Goal: Task Accomplishment & Management: Use online tool/utility

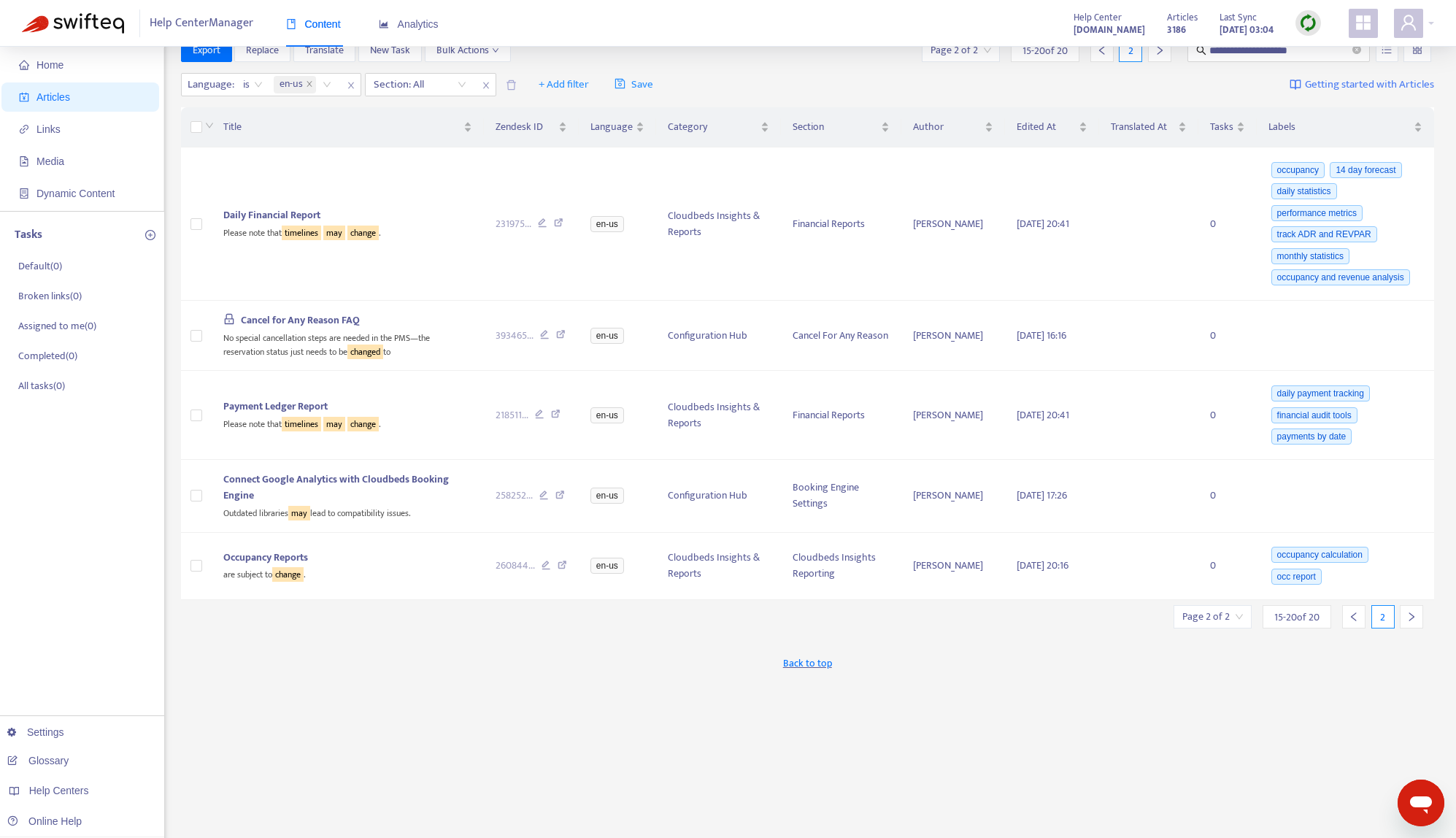
click at [81, 96] on span "Articles" at bounding box center [83, 97] width 128 height 29
click at [82, 92] on span "Articles" at bounding box center [83, 97] width 128 height 29
click at [1357, 48] on icon "close-circle" at bounding box center [1357, 49] width 9 height 9
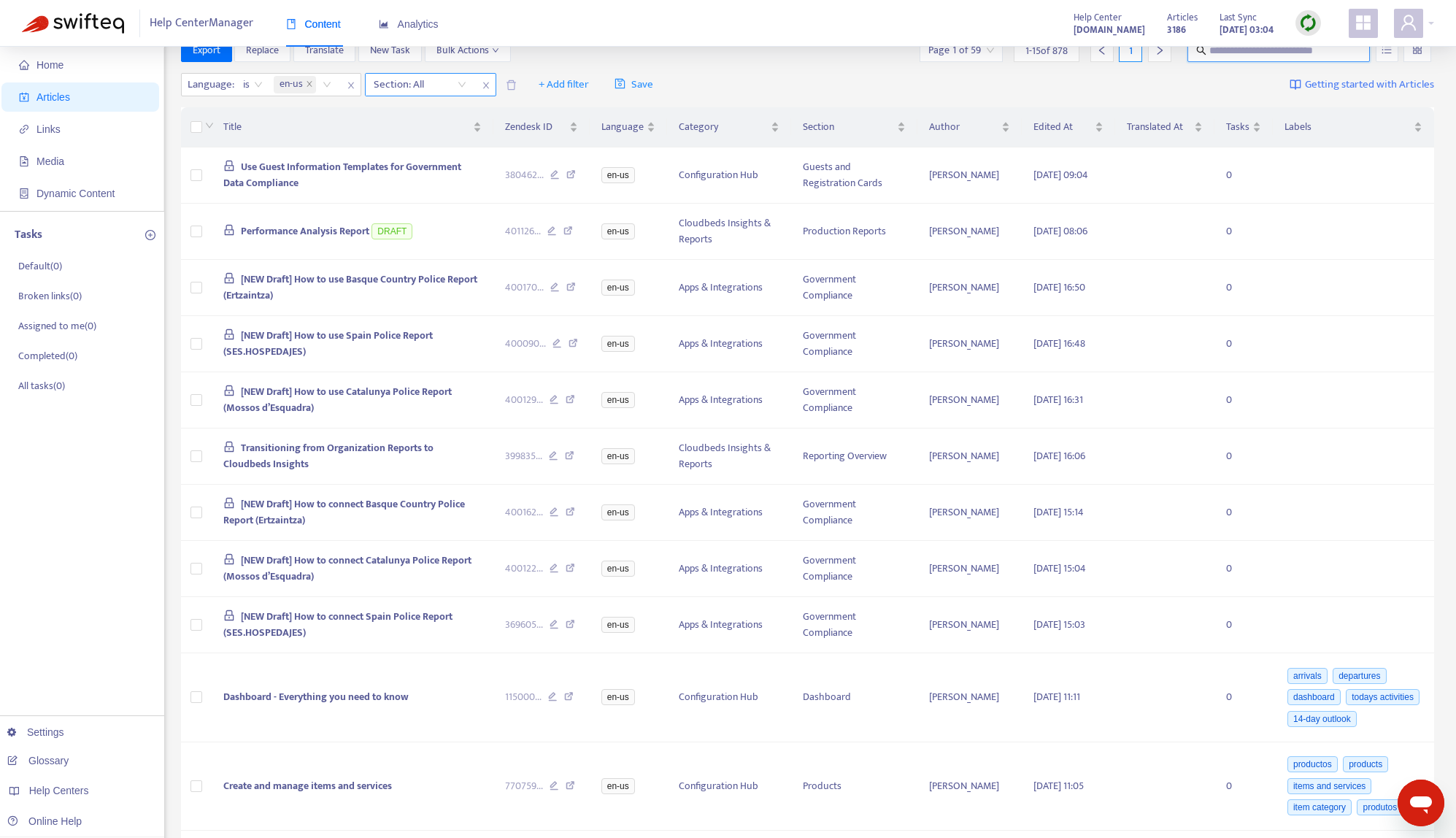
click at [440, 89] on div at bounding box center [412, 84] width 89 height 17
type input "******"
click at [457, 111] on div "Government Compliance" at bounding box center [505, 114] width 254 height 16
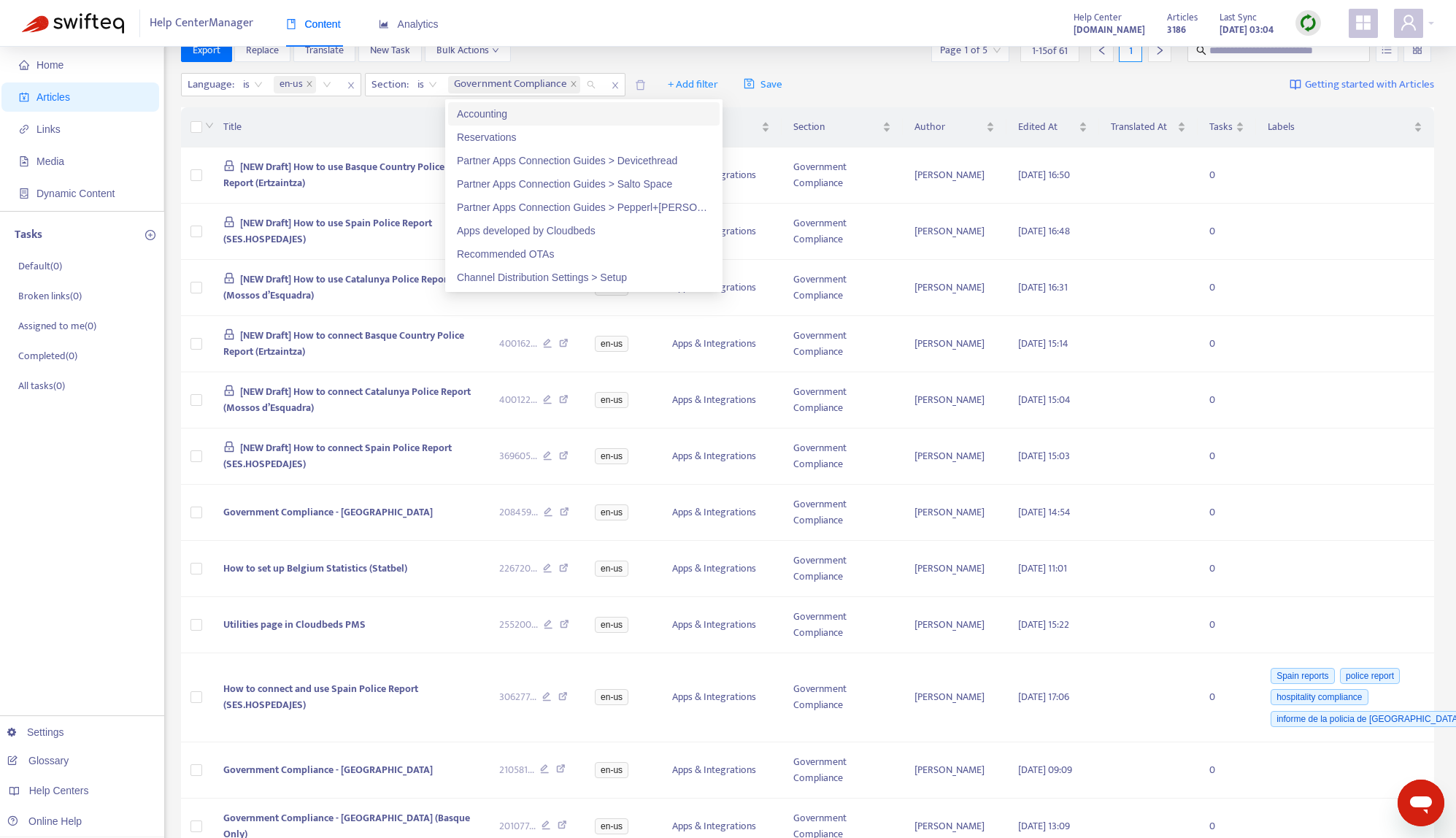
click at [711, 53] on div "Export Replace Translate New Task Bulk Actions Page 1 of 5 1 - 15 of 61 1" at bounding box center [808, 50] width 1254 height 24
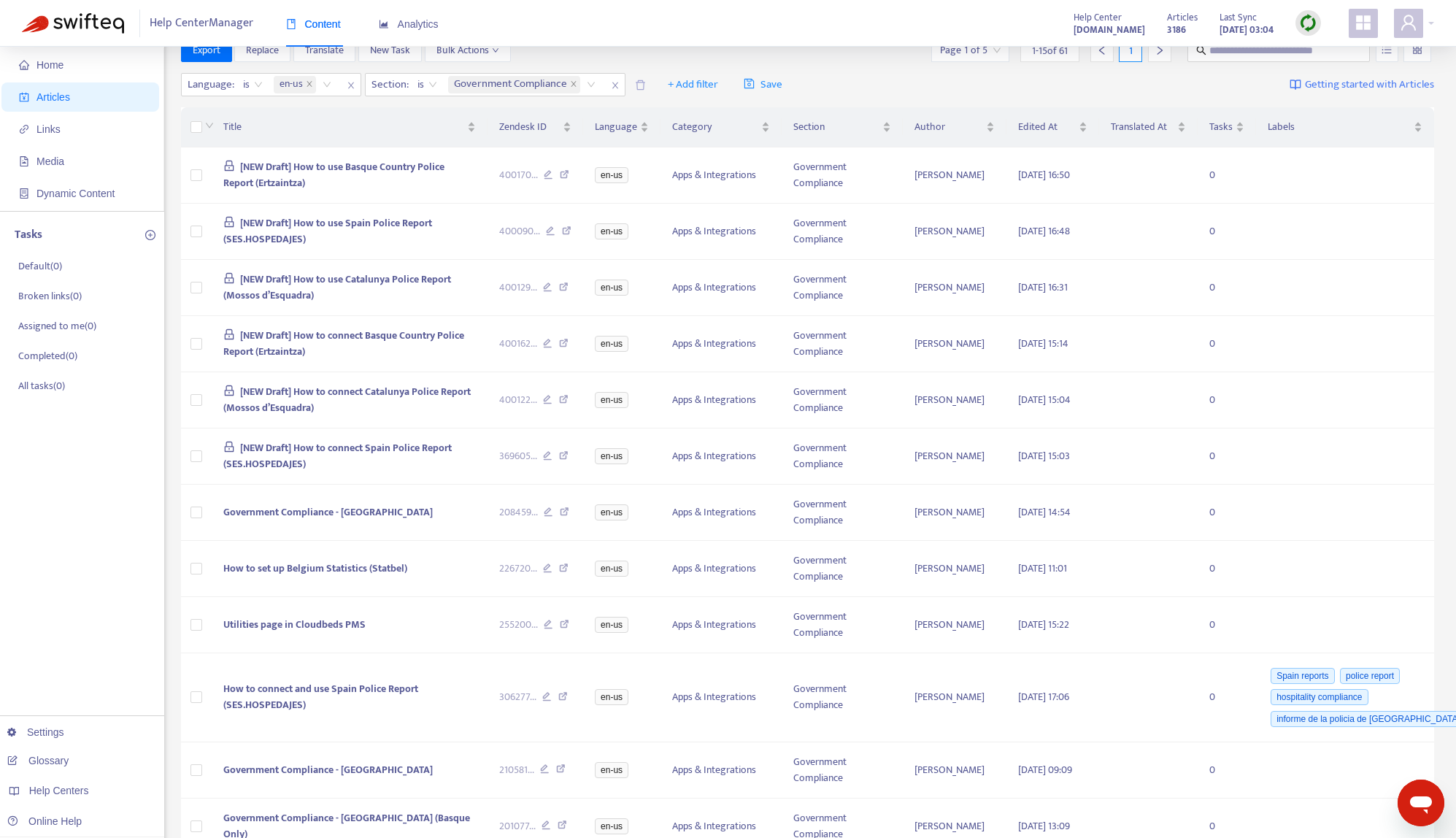
click at [1313, 22] on img at bounding box center [1309, 23] width 18 height 18
click at [1333, 46] on link "Quick Sync" at bounding box center [1338, 53] width 62 height 16
